Goal: Information Seeking & Learning: Learn about a topic

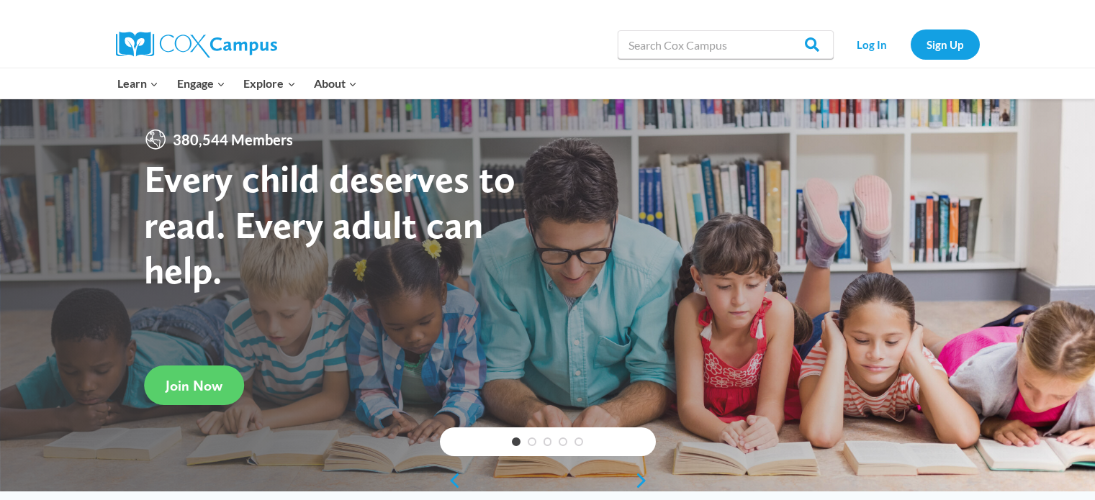
click at [893, 37] on link "Log In" at bounding box center [872, 45] width 63 height 30
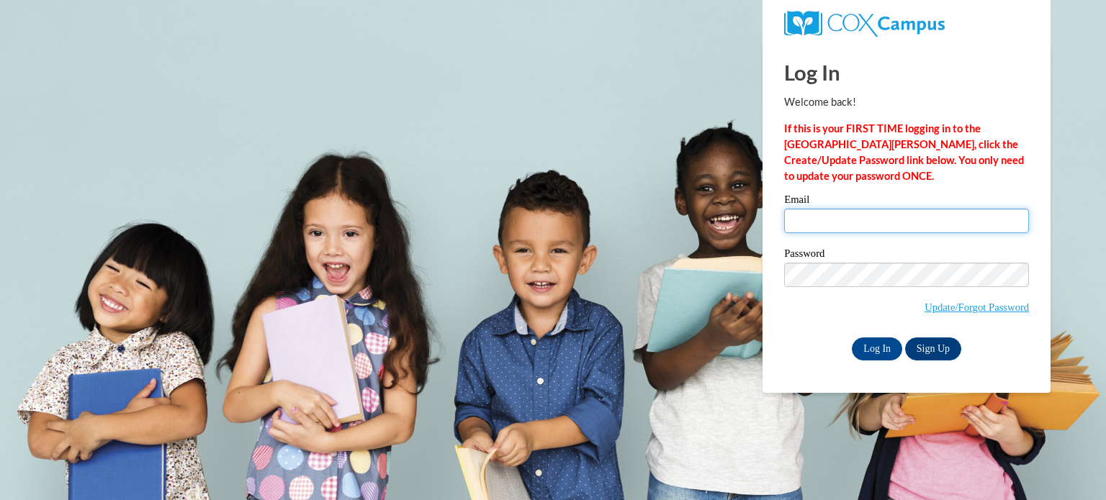
click at [852, 216] on input "Email" at bounding box center [906, 221] width 245 height 24
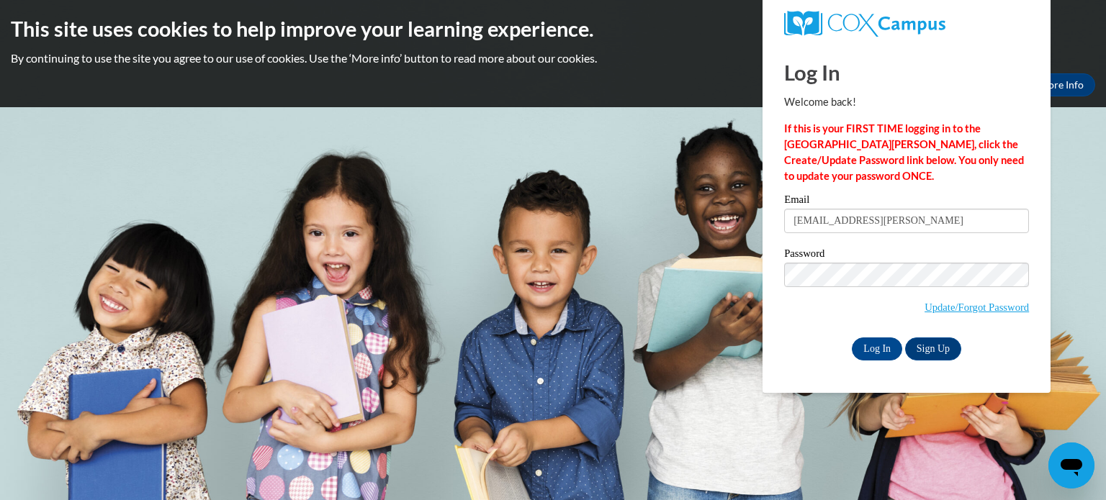
type input "nadia.jackson@gcpsk12.org"
click at [884, 355] on input "Log In" at bounding box center [877, 349] width 50 height 23
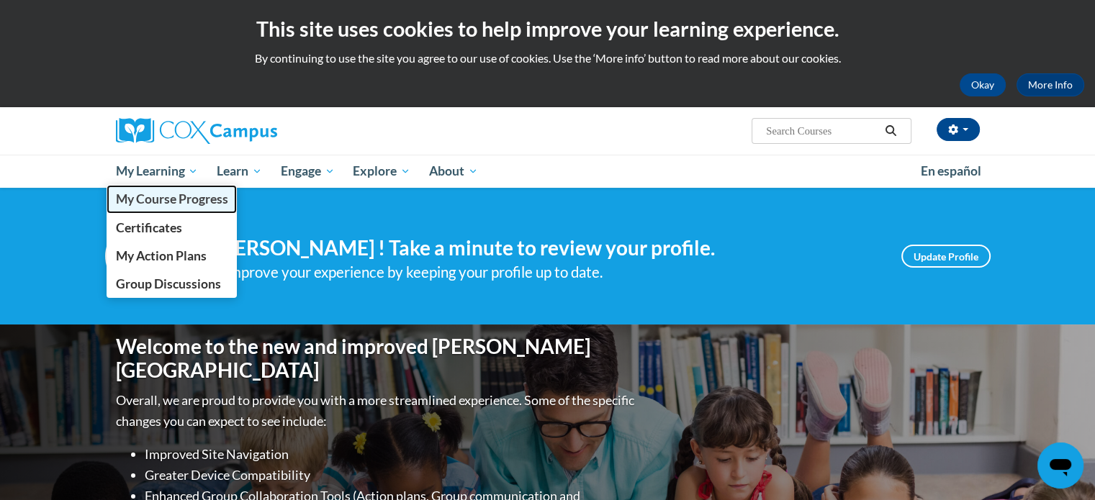
click at [156, 202] on span "My Course Progress" at bounding box center [171, 198] width 112 height 15
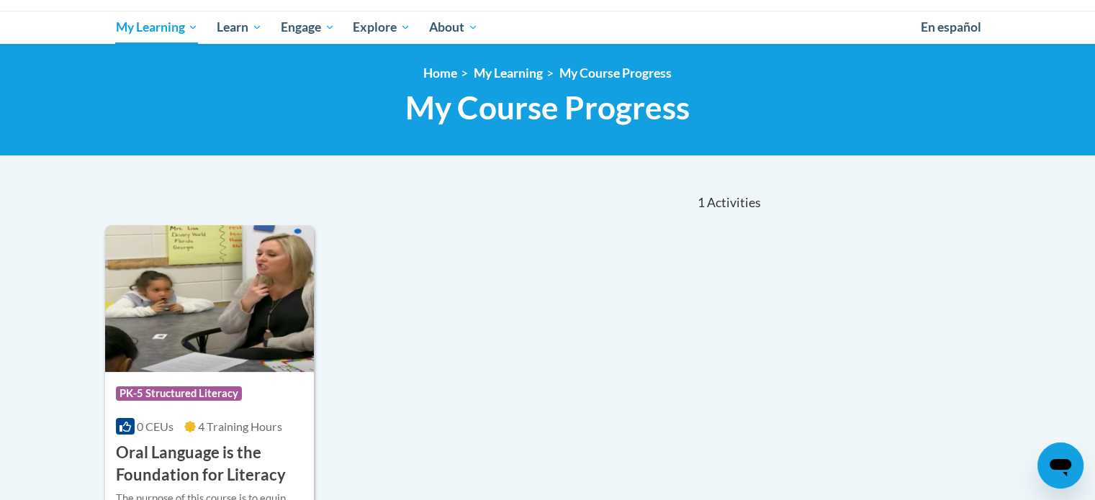
scroll to position [216, 0]
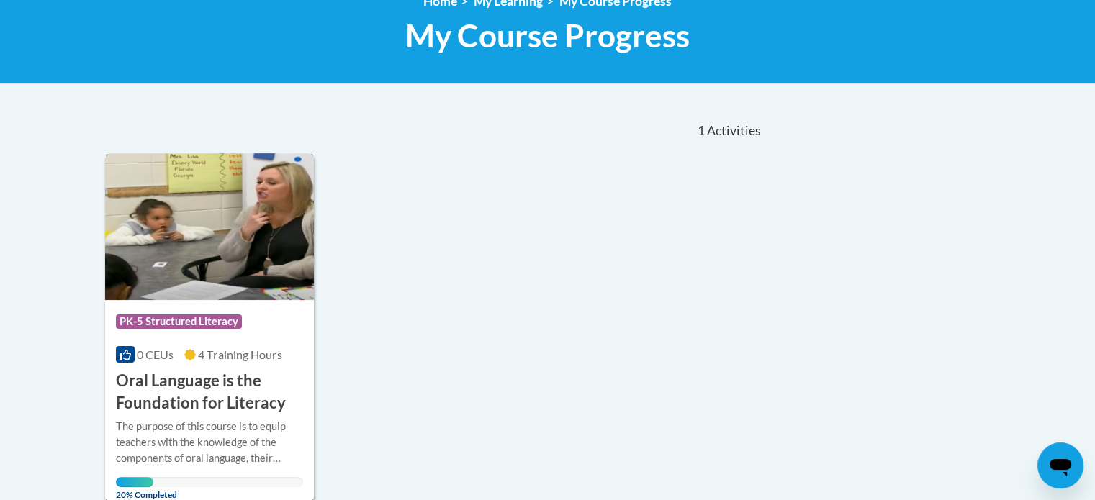
click at [200, 281] on img at bounding box center [209, 226] width 209 height 147
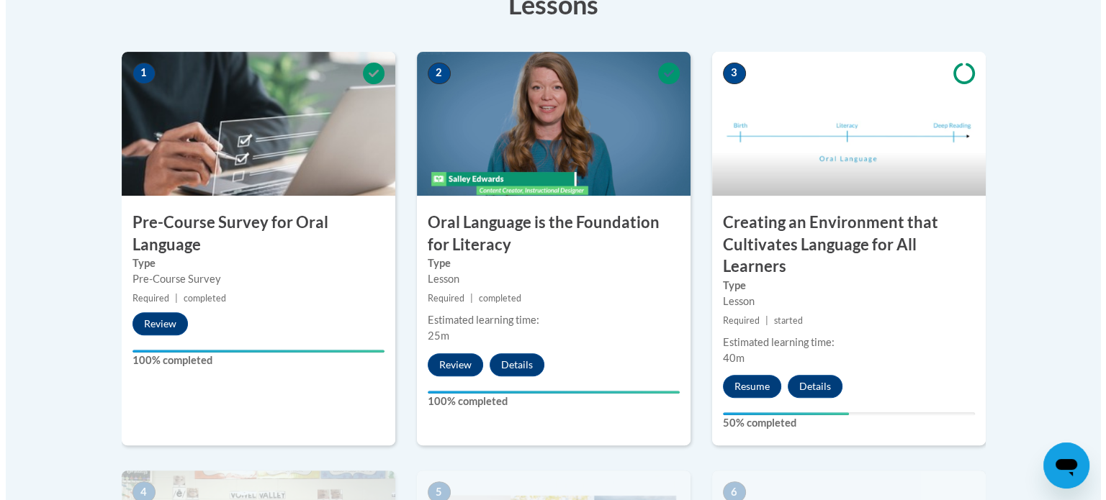
scroll to position [504, 0]
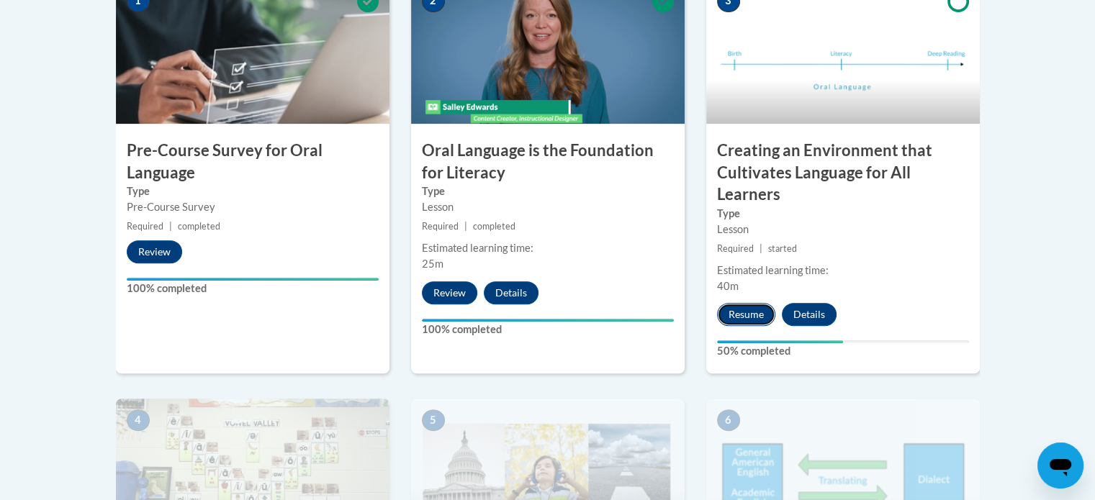
click at [744, 312] on button "Resume" at bounding box center [746, 314] width 58 height 23
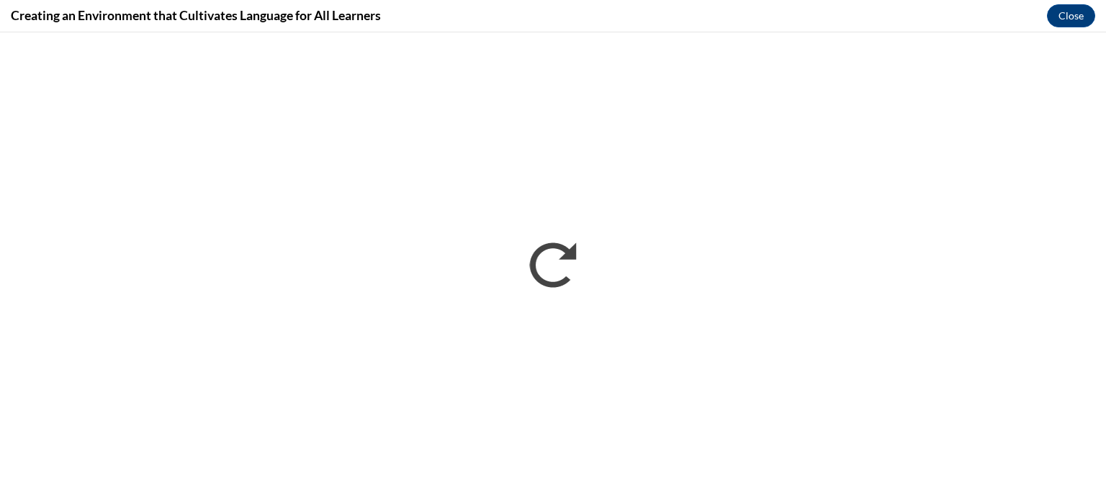
scroll to position [0, 0]
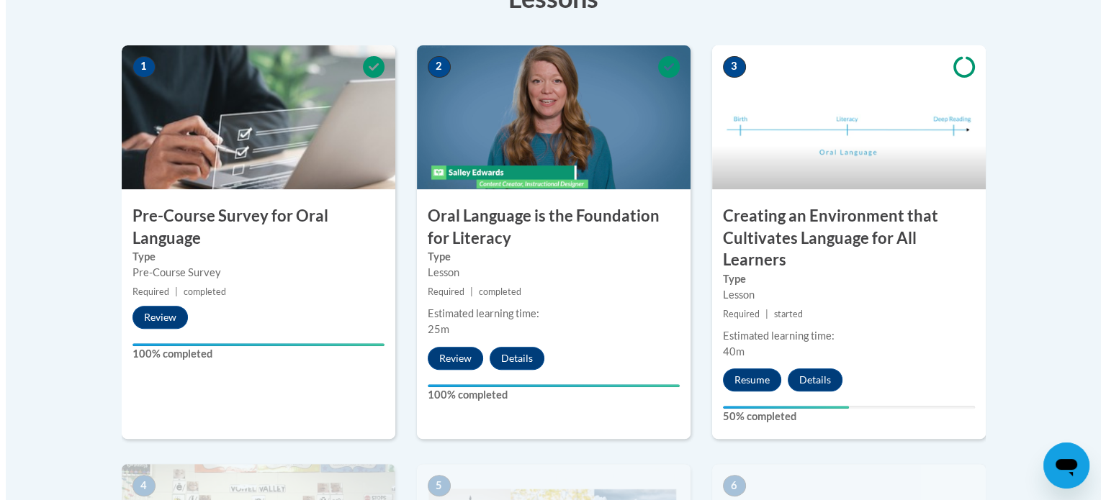
scroll to position [510, 0]
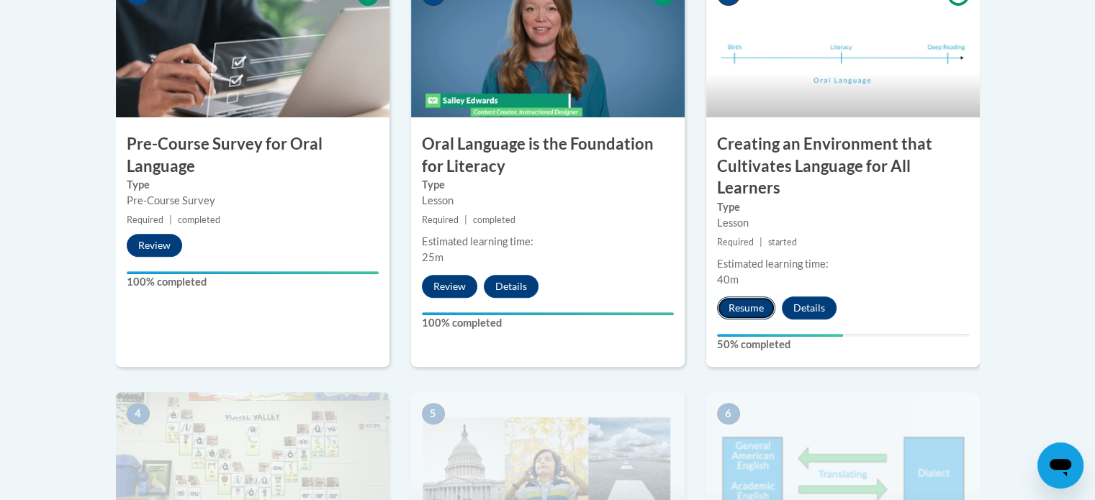
click at [764, 316] on button "Resume" at bounding box center [746, 308] width 58 height 23
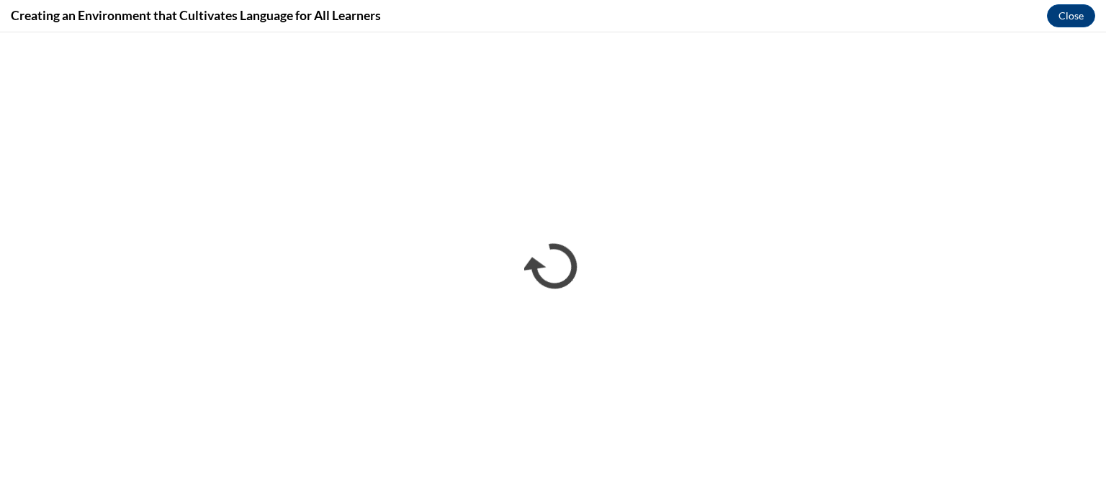
scroll to position [0, 0]
